Goal: Information Seeking & Learning: Learn about a topic

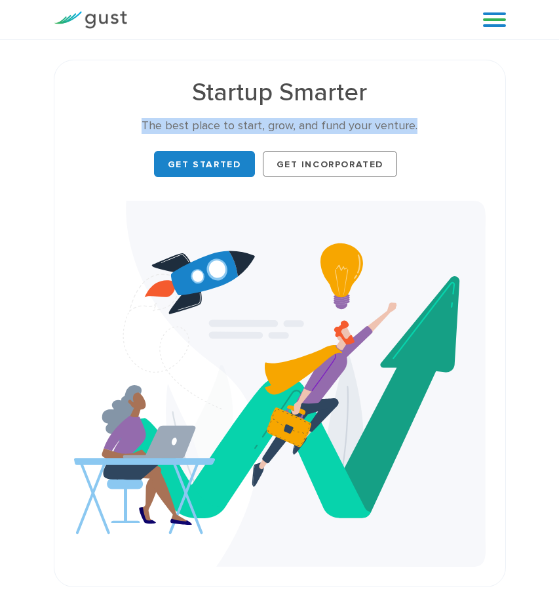
drag, startPoint x: 551, startPoint y: 115, endPoint x: 534, endPoint y: 62, distance: 56.4
click at [544, 74] on div "Startup Smarter The best place to start, grow, and fund your venture. Get Start…" at bounding box center [279, 323] width 559 height 527
click at [505, 26] on link at bounding box center [494, 20] width 23 height 20
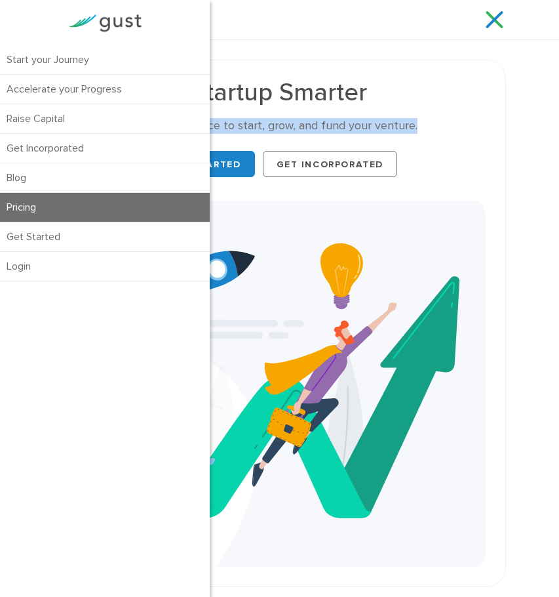
click at [68, 210] on link "Pricing" at bounding box center [105, 207] width 210 height 29
